Goal: Task Accomplishment & Management: Complete application form

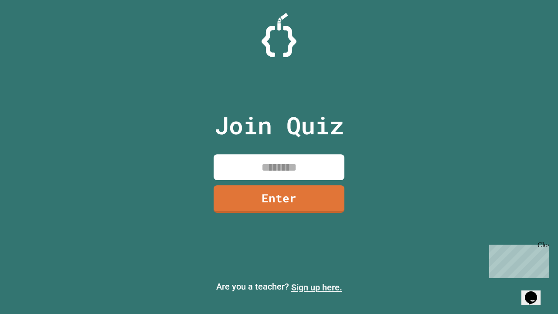
click at [317, 287] on link "Sign up here." at bounding box center [316, 287] width 51 height 10
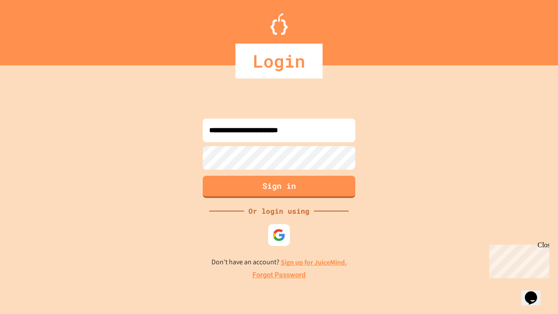
type input "**********"
